Goal: Transaction & Acquisition: Purchase product/service

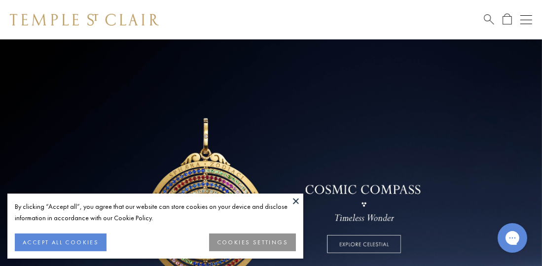
click at [43, 243] on button "ACCEPT ALL COOKIES" at bounding box center [61, 243] width 92 height 18
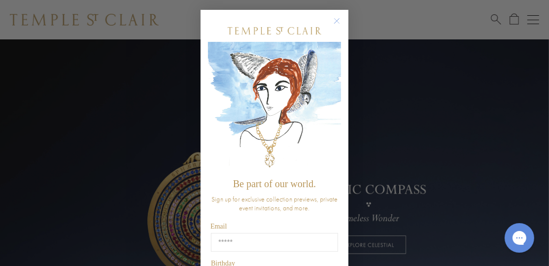
drag, startPoint x: 329, startPoint y: 20, endPoint x: 353, endPoint y: 25, distance: 24.7
click at [338, 20] on circle "Close dialog" at bounding box center [337, 21] width 12 height 12
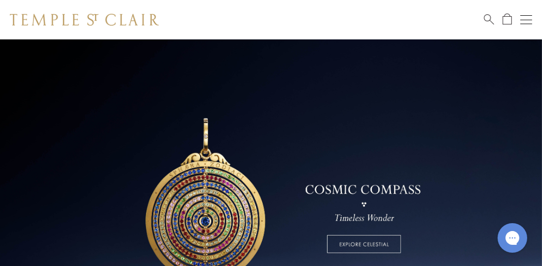
click at [528, 21] on button "Open navigation" at bounding box center [526, 20] width 12 height 12
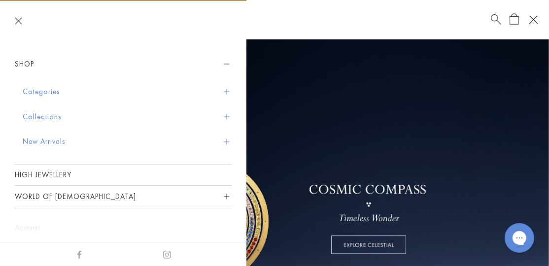
click at [48, 94] on button "Categories" at bounding box center [127, 91] width 209 height 25
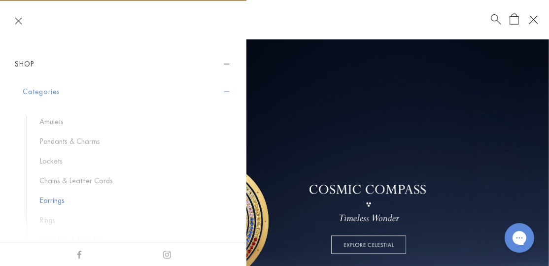
click at [56, 200] on link "Earrings" at bounding box center [130, 200] width 182 height 11
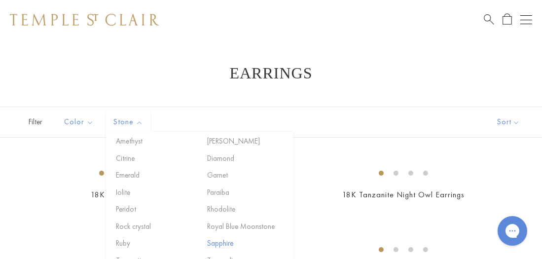
click at [215, 243] on button "Sapphire" at bounding box center [247, 243] width 84 height 11
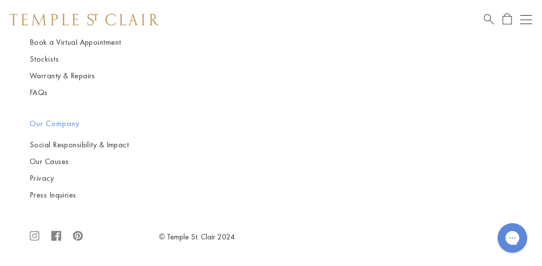
scroll to position [2119, 0]
